Goal: Task Accomplishment & Management: Use online tool/utility

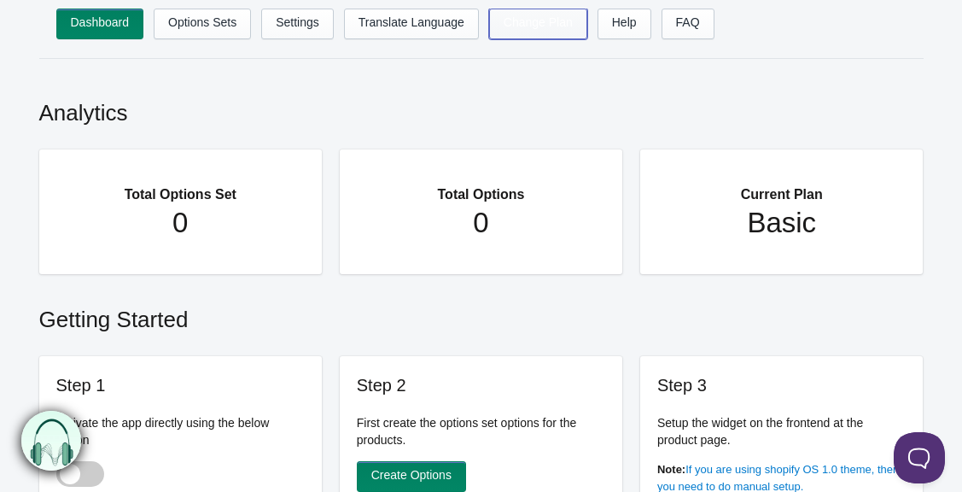
click at [533, 26] on link "Change Plan" at bounding box center [538, 24] width 98 height 31
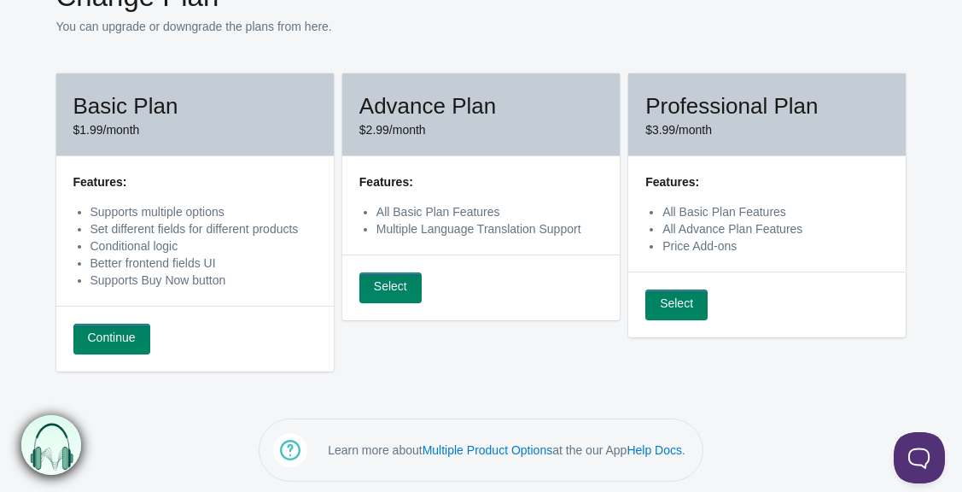
scroll to position [106, 0]
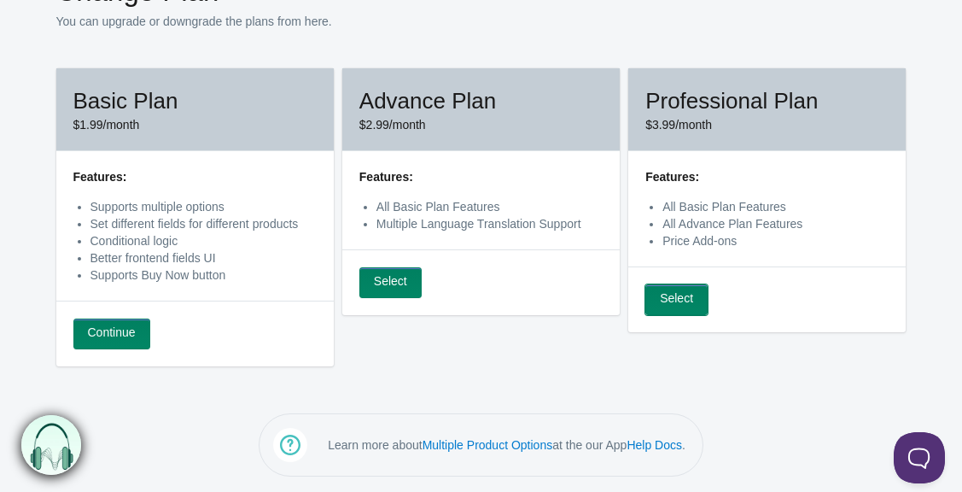
click at [684, 294] on link "Select" at bounding box center [676, 299] width 62 height 31
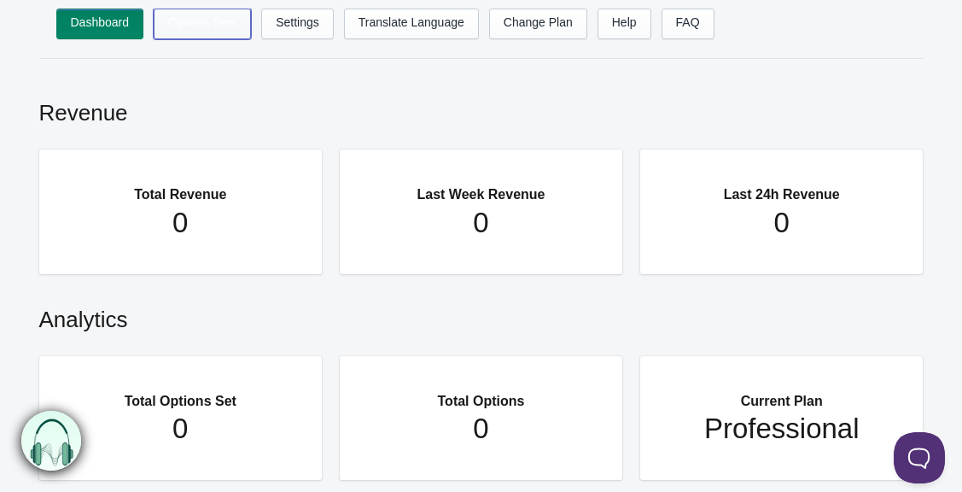
click at [208, 26] on link "Options Sets" at bounding box center [202, 24] width 97 height 31
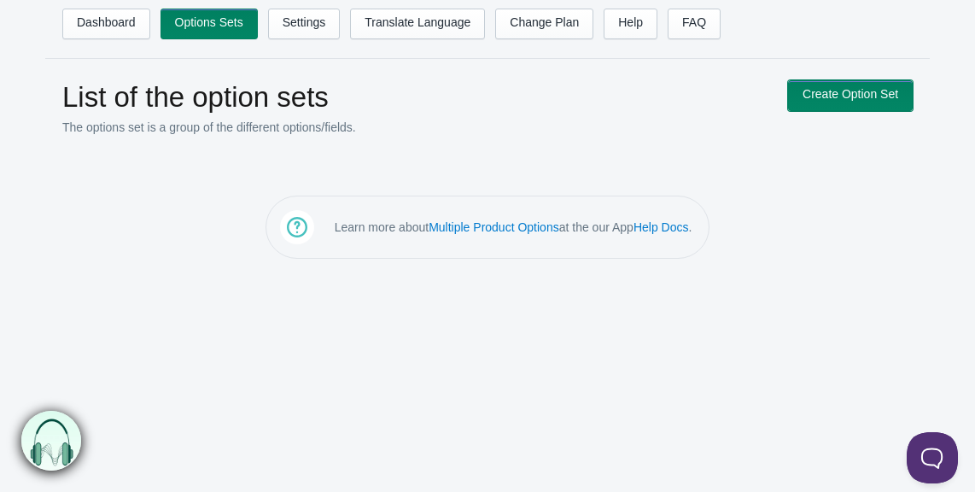
click at [857, 90] on link "Create Option Set" at bounding box center [850, 95] width 125 height 31
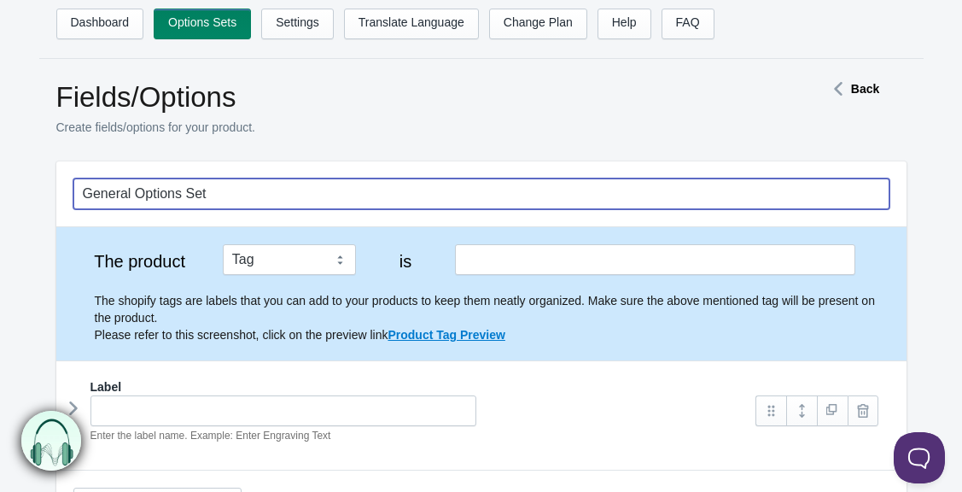
click at [246, 194] on input "General Options Set" at bounding box center [481, 193] width 816 height 31
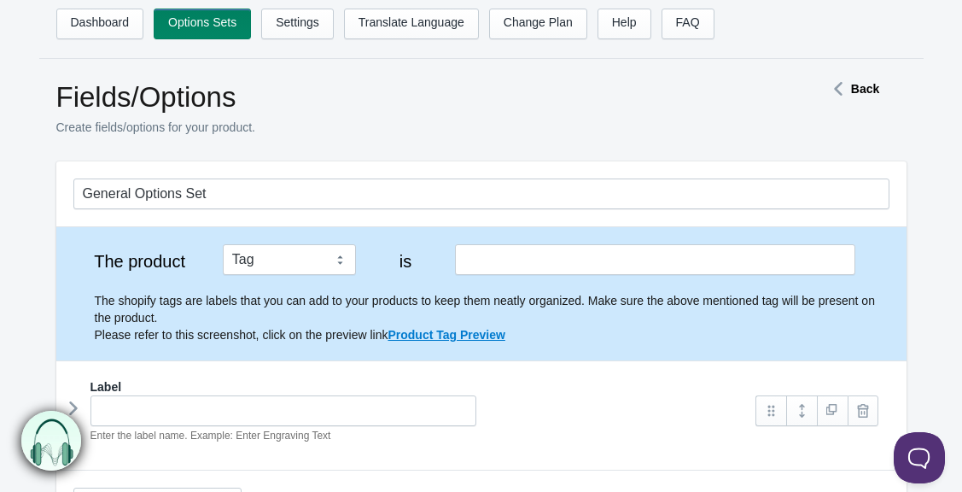
click at [453, 126] on p "Create fields/options for your product." at bounding box center [410, 127] width 708 height 17
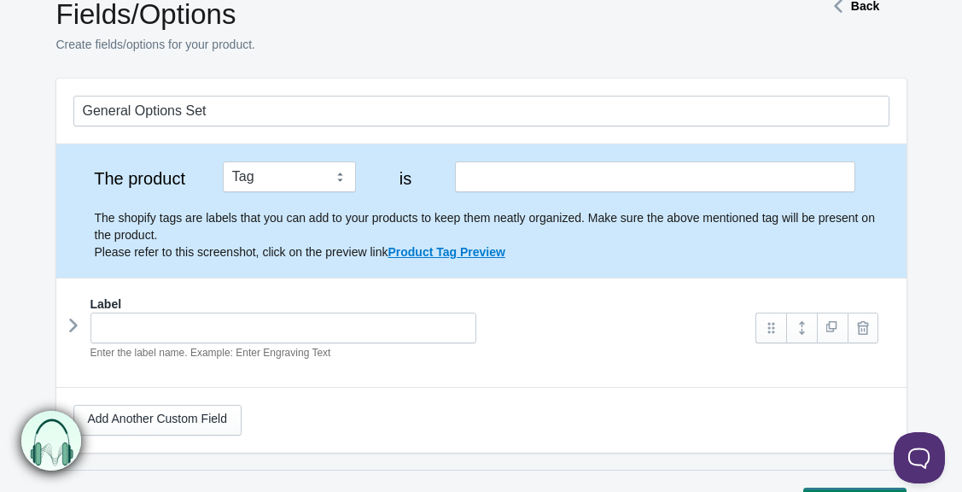
scroll to position [171, 0]
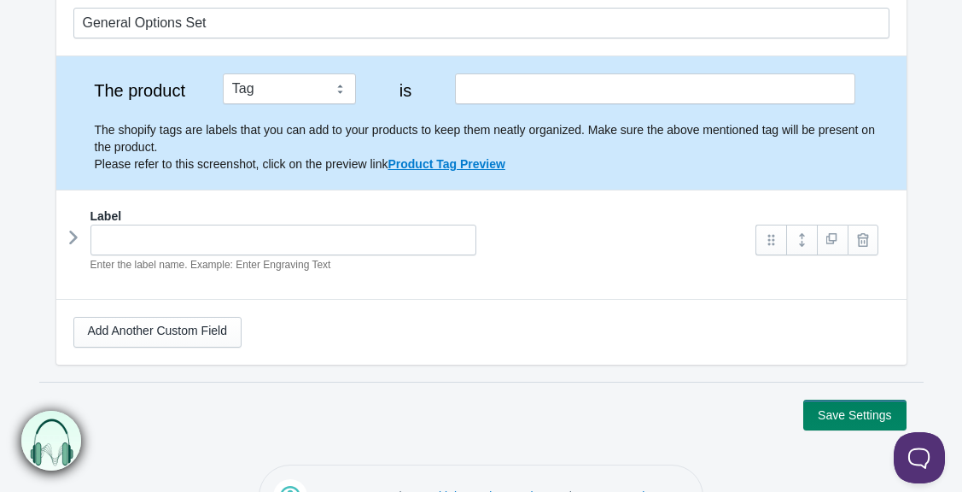
click at [73, 236] on icon at bounding box center [73, 237] width 0 height 26
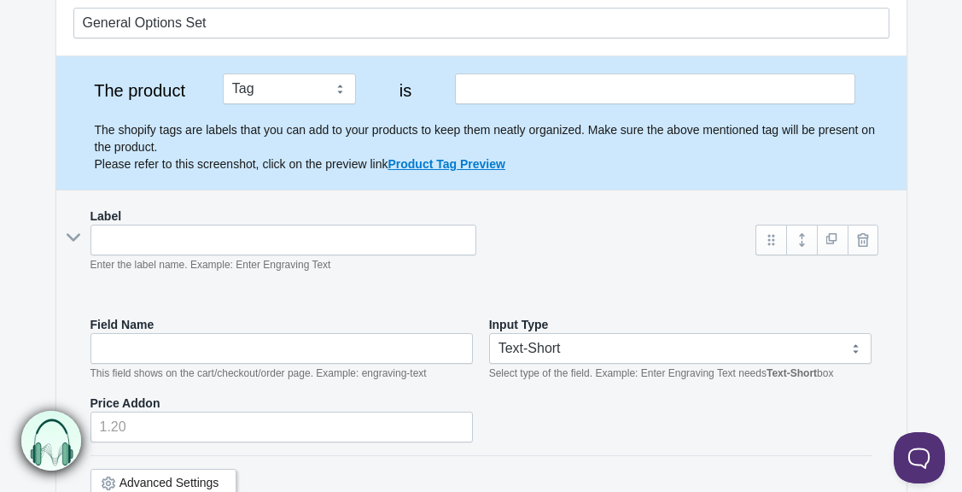
click at [73, 237] on icon at bounding box center [74, 237] width 26 height 0
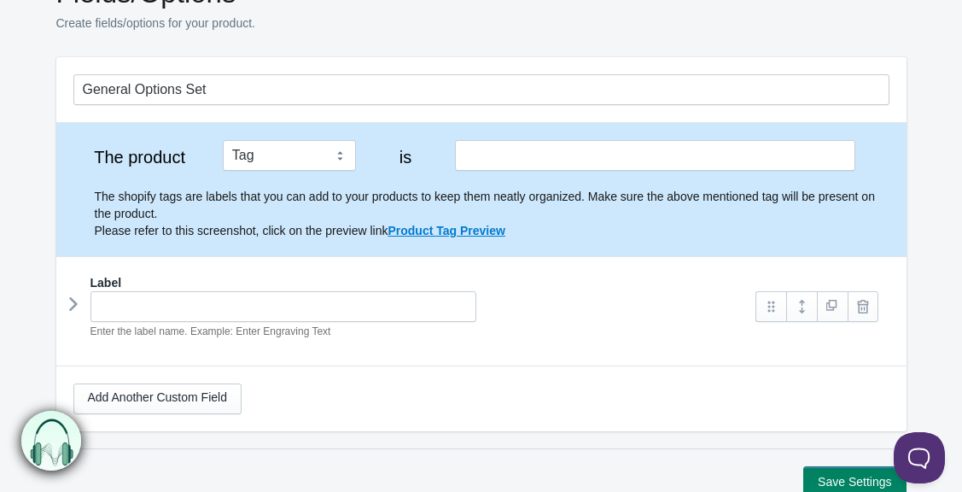
scroll to position [0, 0]
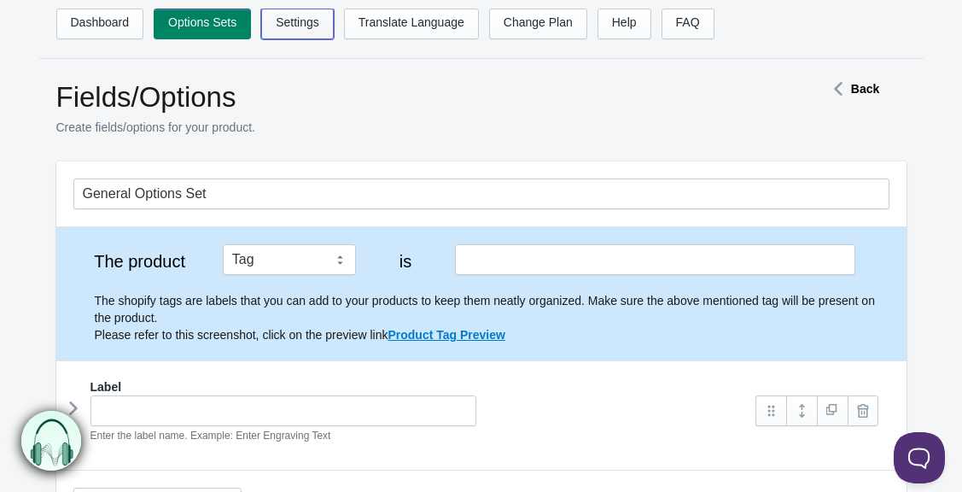
click at [281, 27] on link "Settings" at bounding box center [297, 24] width 73 height 31
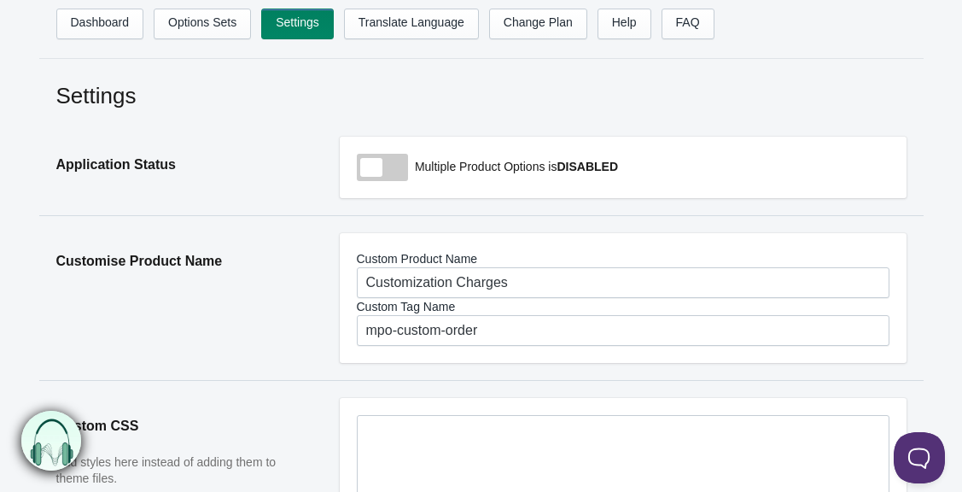
click at [393, 172] on span at bounding box center [382, 167] width 51 height 27
click at [358, 169] on input "checkbox" at bounding box center [358, 168] width 2 height 2
checkbox input "true"
click at [542, 25] on link "Change Plan" at bounding box center [538, 24] width 98 height 31
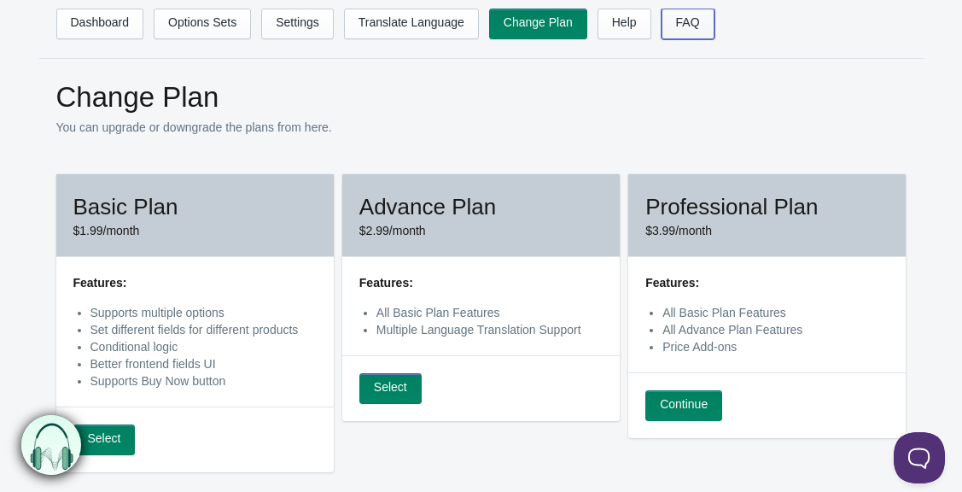
click at [685, 25] on link "FAQ" at bounding box center [688, 24] width 53 height 31
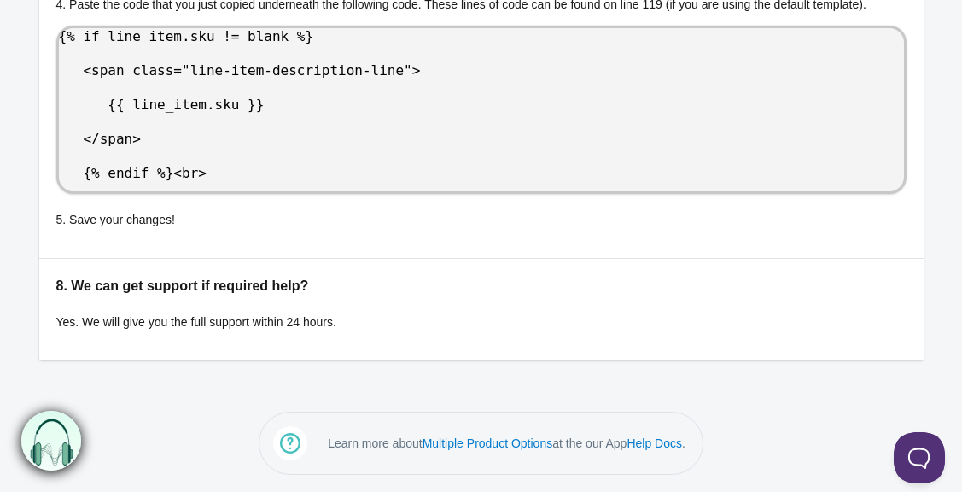
scroll to position [1843, 0]
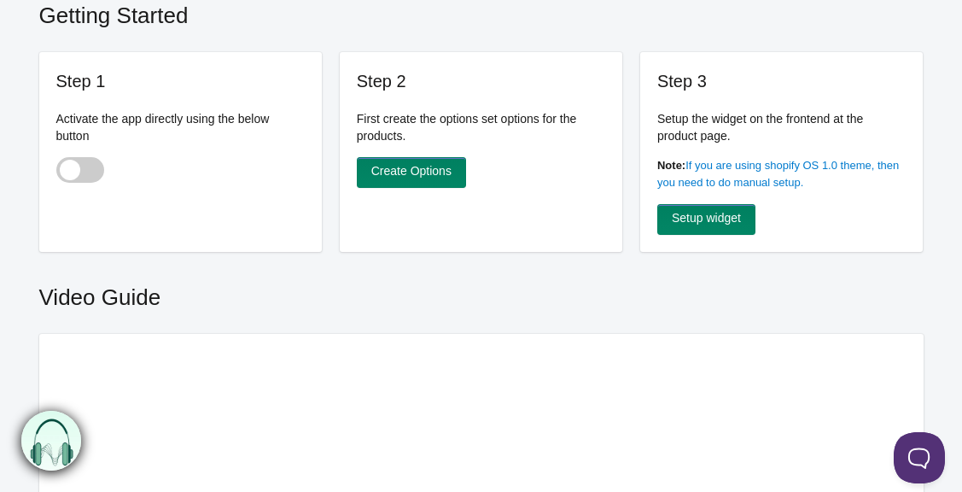
scroll to position [512, 0]
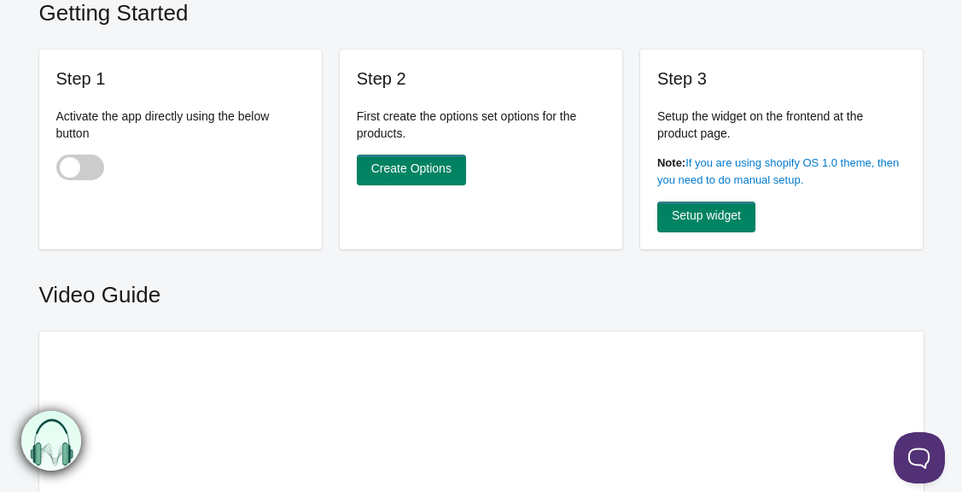
click at [94, 169] on span at bounding box center [80, 167] width 48 height 26
click at [58, 169] on input "checkbox" at bounding box center [57, 169] width 2 height 2
checkbox input "true"
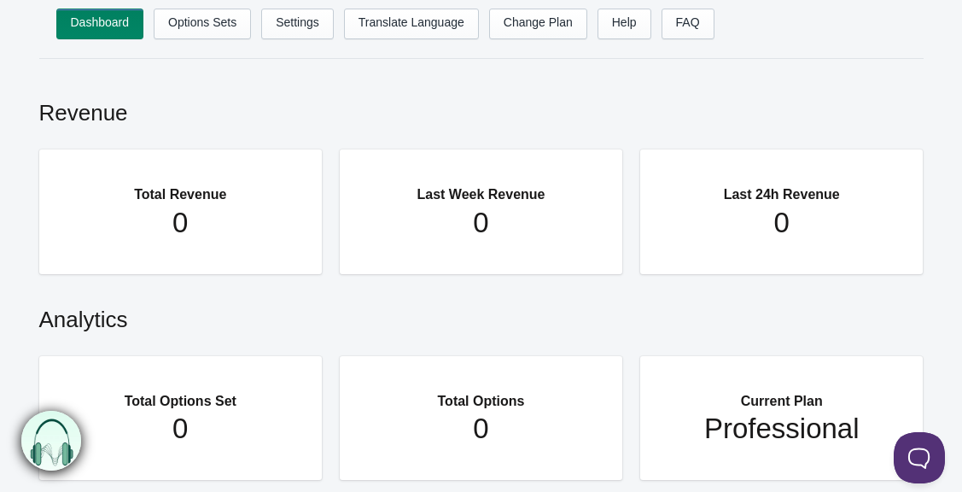
scroll to position [0, 0]
click at [204, 22] on link "Options Sets" at bounding box center [202, 24] width 97 height 31
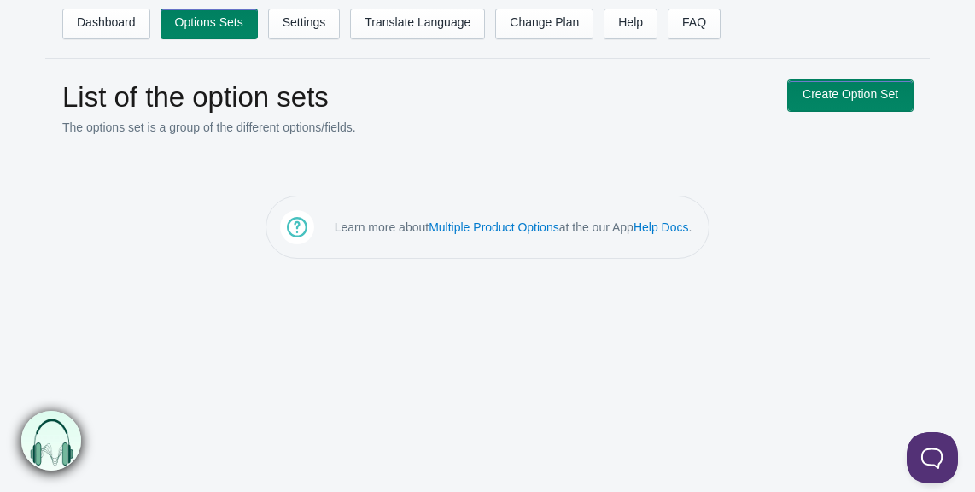
click at [819, 96] on link "Create Option Set" at bounding box center [850, 95] width 125 height 31
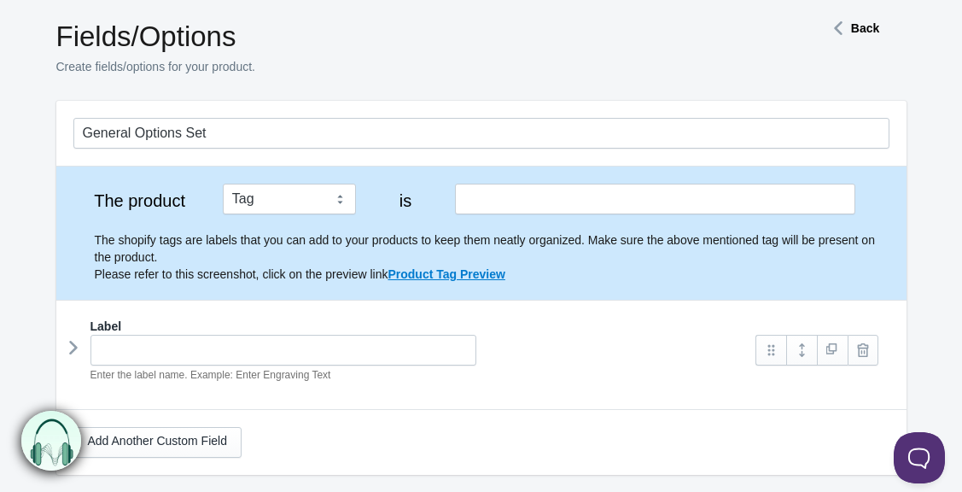
scroll to position [171, 0]
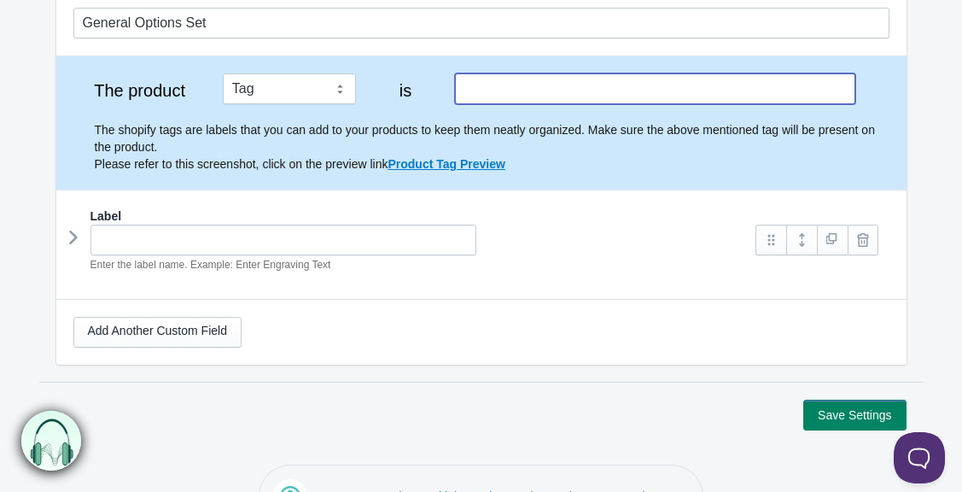
click at [491, 86] on input "text" at bounding box center [654, 88] width 399 height 31
click at [529, 91] on input "optioning" at bounding box center [654, 88] width 399 height 31
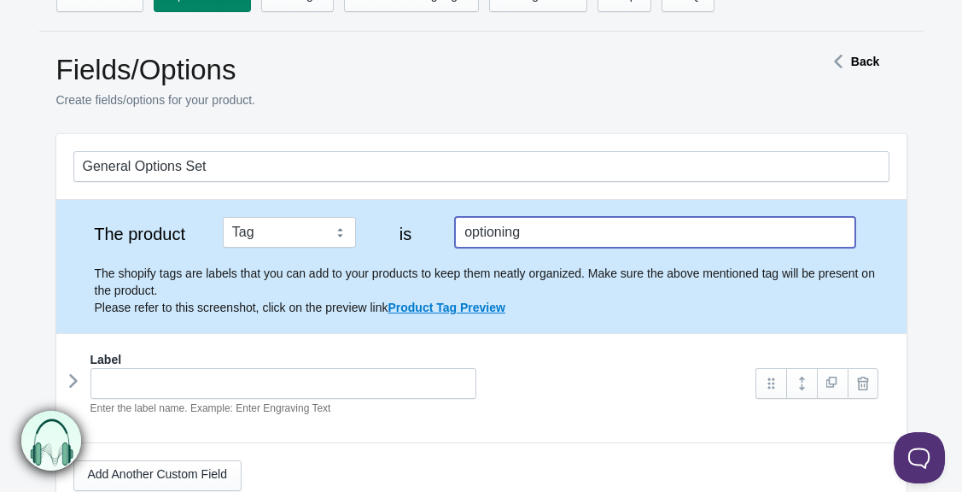
scroll to position [0, 0]
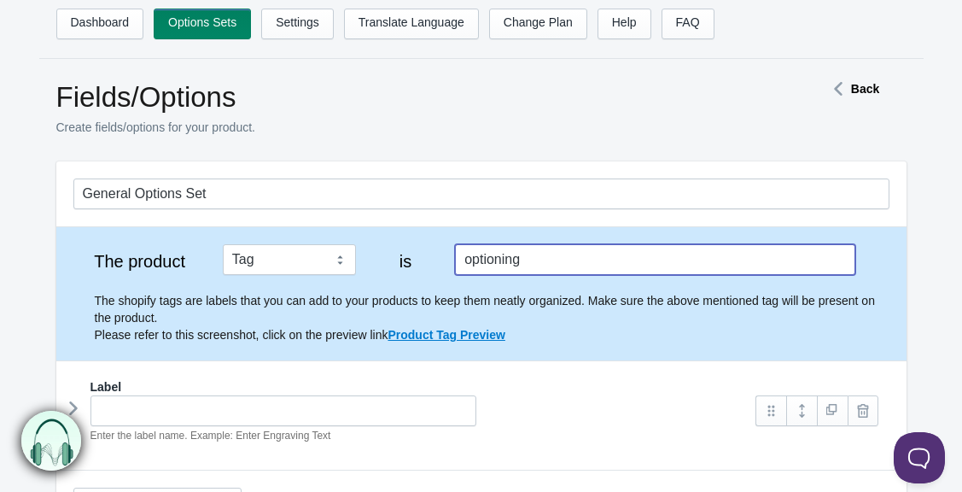
type input "optioning"
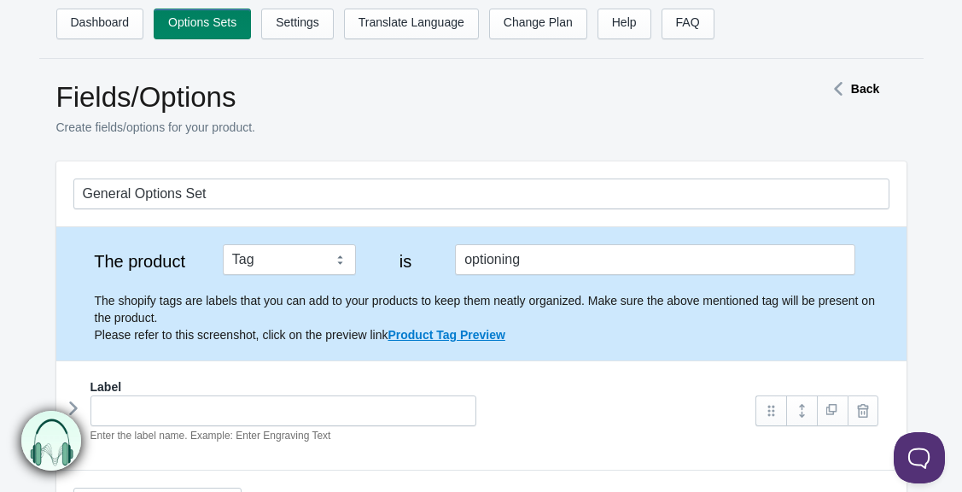
click at [842, 90] on icon at bounding box center [838, 89] width 26 height 9
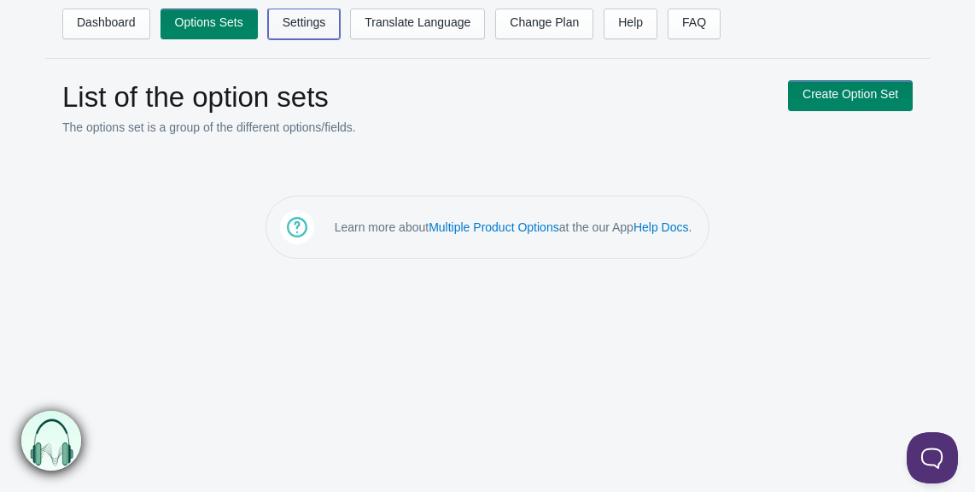
click at [304, 29] on link "Settings" at bounding box center [304, 24] width 73 height 31
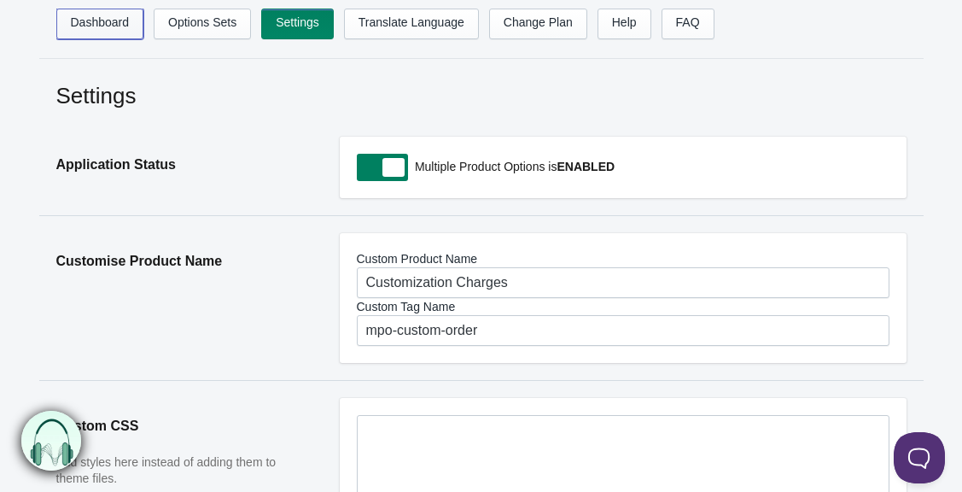
click at [75, 22] on link "Dashboard" at bounding box center [100, 24] width 88 height 31
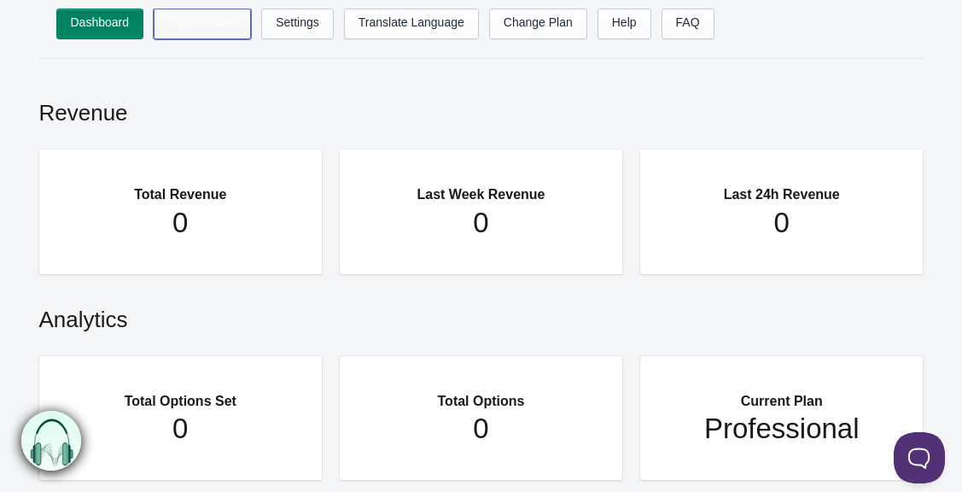
click at [188, 22] on link "Options Sets" at bounding box center [202, 24] width 97 height 31
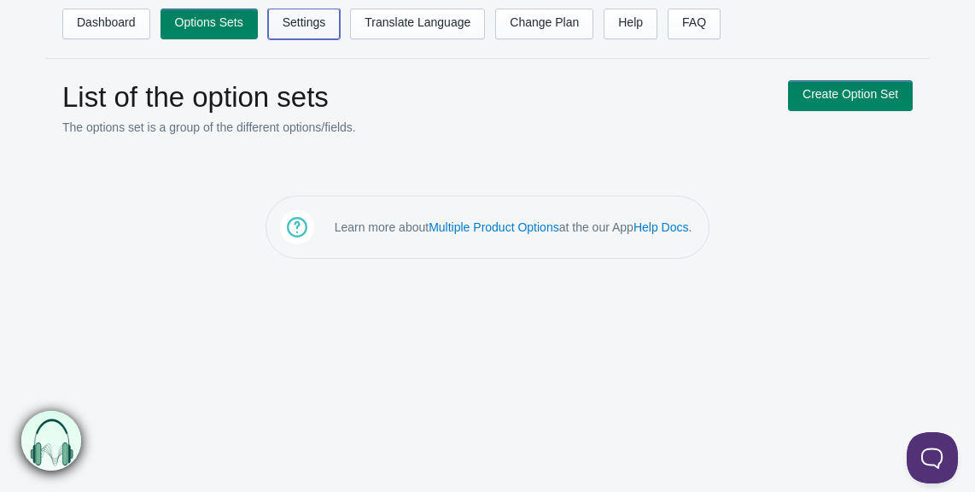
click at [301, 26] on link "Settings" at bounding box center [304, 24] width 73 height 31
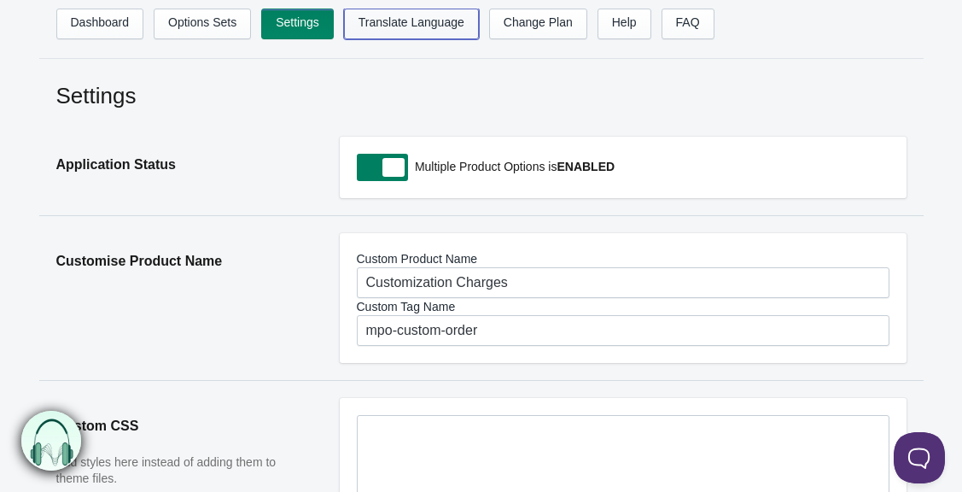
click at [411, 32] on link "Translate Language" at bounding box center [411, 24] width 135 height 31
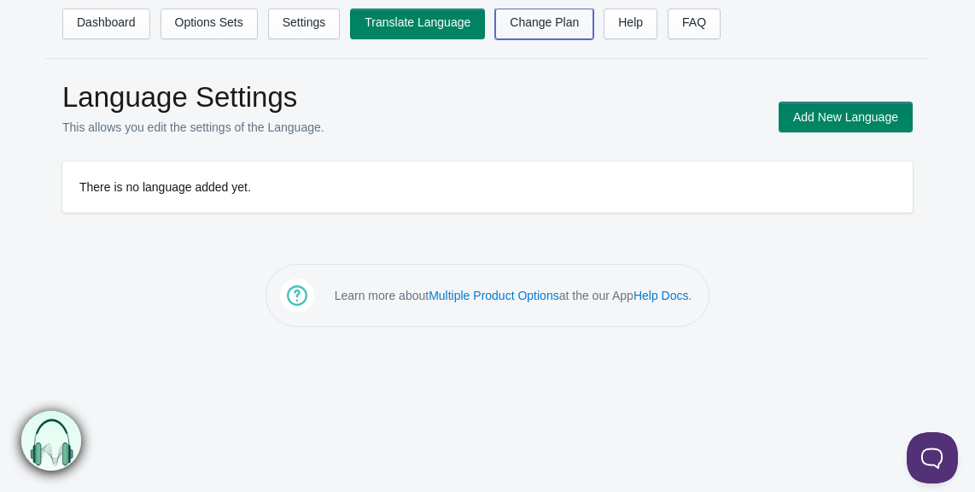
click at [533, 31] on link "Change Plan" at bounding box center [544, 24] width 98 height 31
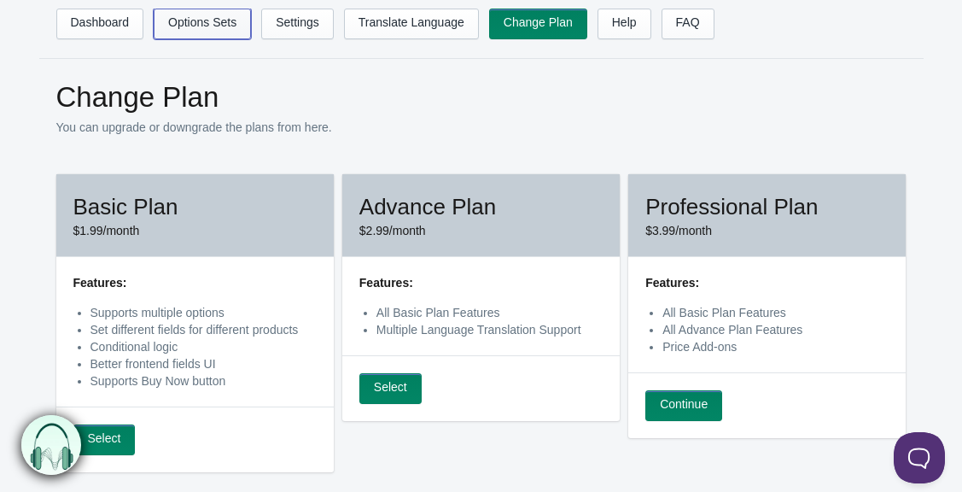
click at [219, 27] on link "Options Sets" at bounding box center [202, 24] width 97 height 31
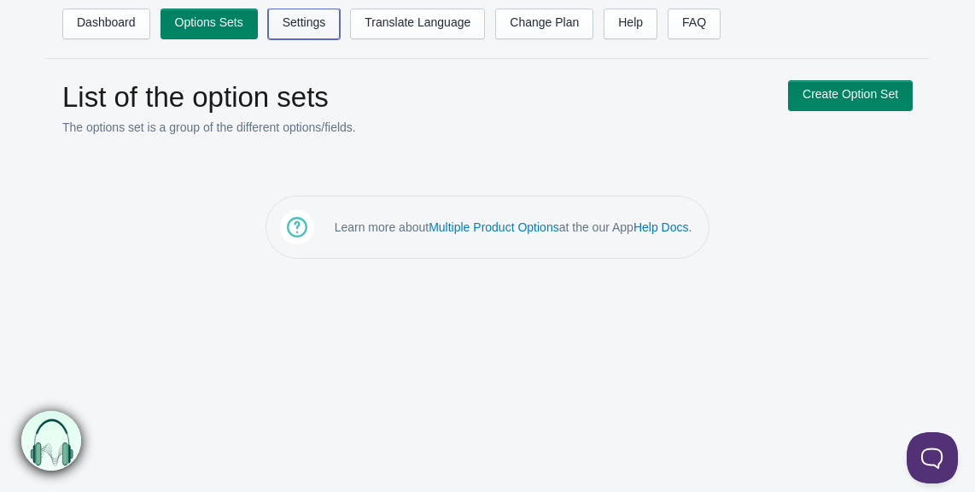
click at [311, 11] on link "Settings" at bounding box center [304, 24] width 73 height 31
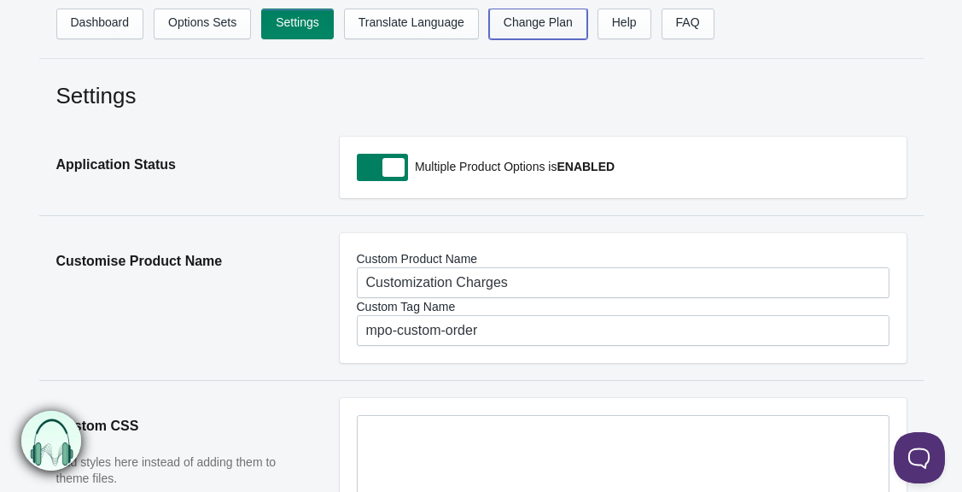
click at [513, 26] on link "Change Plan" at bounding box center [538, 24] width 98 height 31
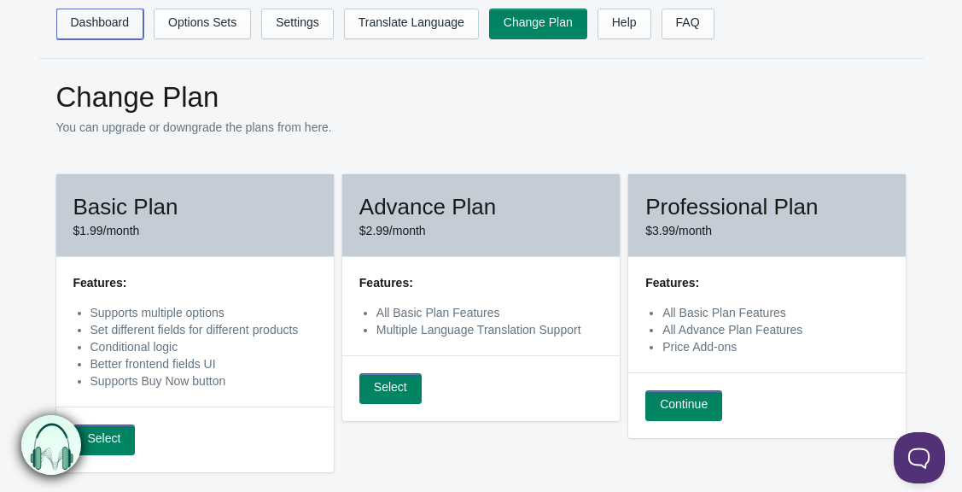
click at [140, 31] on link "Dashboard" at bounding box center [100, 24] width 88 height 31
